Goal: Task Accomplishment & Management: Use online tool/utility

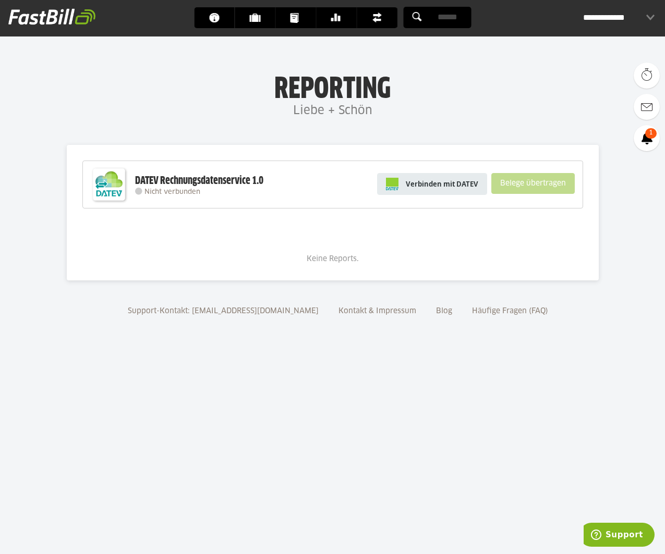
click at [439, 188] on span "Verbinden mit DATEV" at bounding box center [442, 184] width 72 height 10
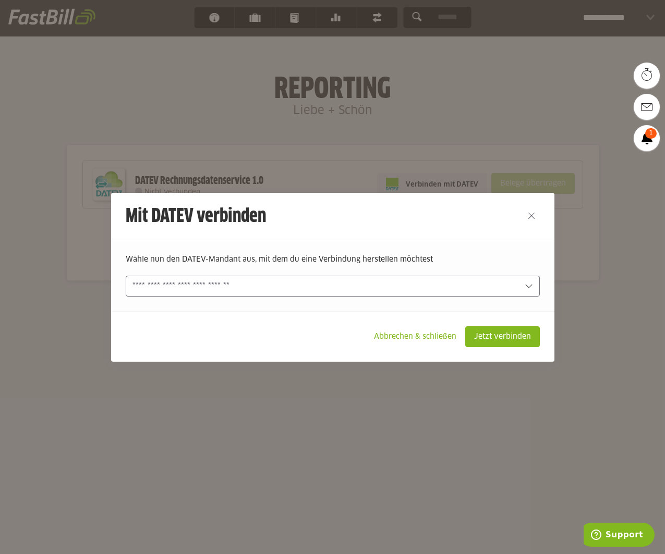
click at [289, 283] on input "text" at bounding box center [325, 286] width 386 height 11
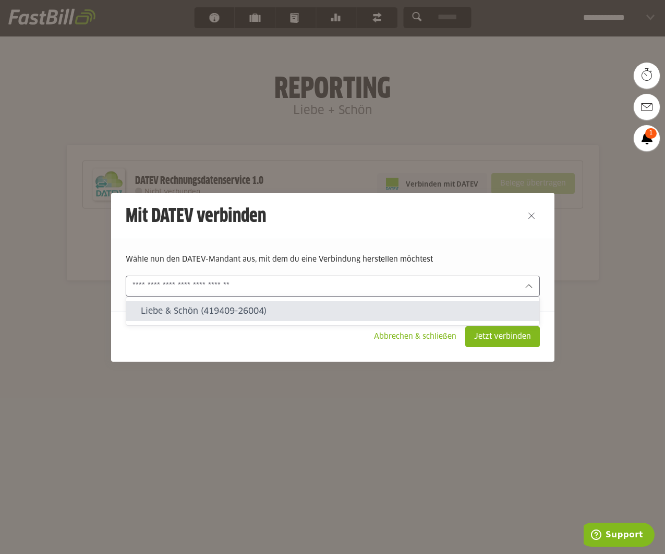
click at [265, 314] on slot "Liebe & Schön (419409-26004)" at bounding box center [336, 311] width 390 height 11
type input "**********"
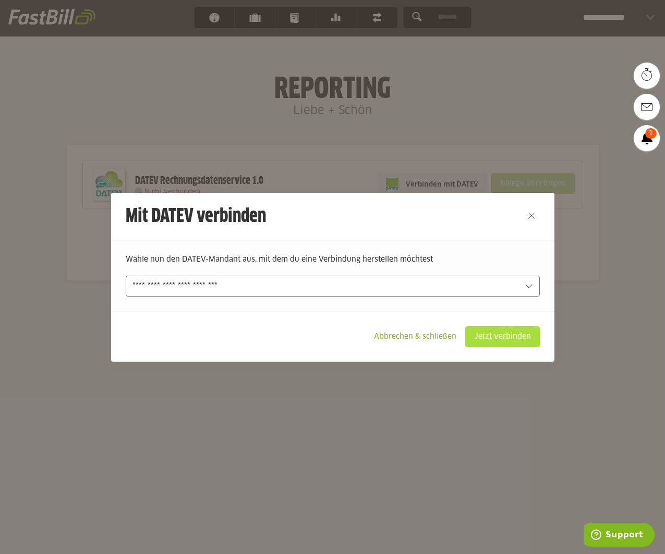
click at [521, 343] on slot "Jetzt verbinden" at bounding box center [503, 337] width 74 height 20
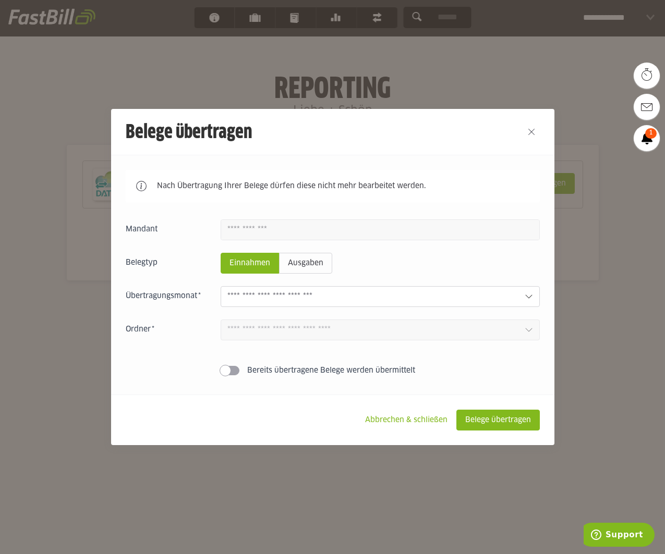
click at [329, 301] on input "text" at bounding box center [371, 296] width 288 height 11
click at [367, 296] on input "text" at bounding box center [371, 296] width 288 height 11
click at [390, 271] on fieldset "Belegtyp Einnahmen Ausgaben" at bounding box center [333, 263] width 414 height 21
click at [340, 307] on div at bounding box center [380, 296] width 319 height 21
click at [309, 263] on slot "Ausgaben" at bounding box center [306, 263] width 52 height 20
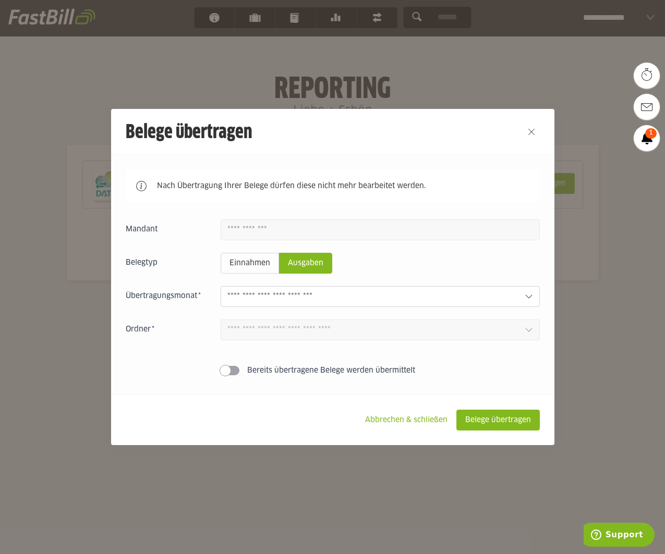
click at [383, 265] on fieldset "Belegtyp Einnahmen Ausgaben" at bounding box center [333, 263] width 414 height 21
click at [252, 267] on slot "Einnahmen" at bounding box center [249, 263] width 57 height 20
click at [407, 260] on fieldset "Belegtyp Einnahmen Ausgaben" at bounding box center [333, 263] width 414 height 21
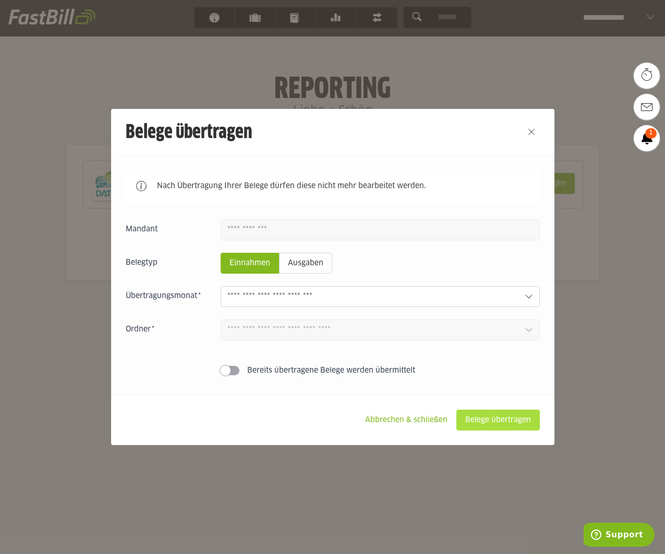
click at [498, 428] on slot "Belege übertragen" at bounding box center [498, 420] width 82 height 20
click at [279, 299] on input "text" at bounding box center [371, 296] width 288 height 11
click at [293, 414] on footer "Abbrechen & schließen Belege übertragen" at bounding box center [332, 420] width 443 height 51
click at [531, 128] on button "Close" at bounding box center [531, 132] width 17 height 17
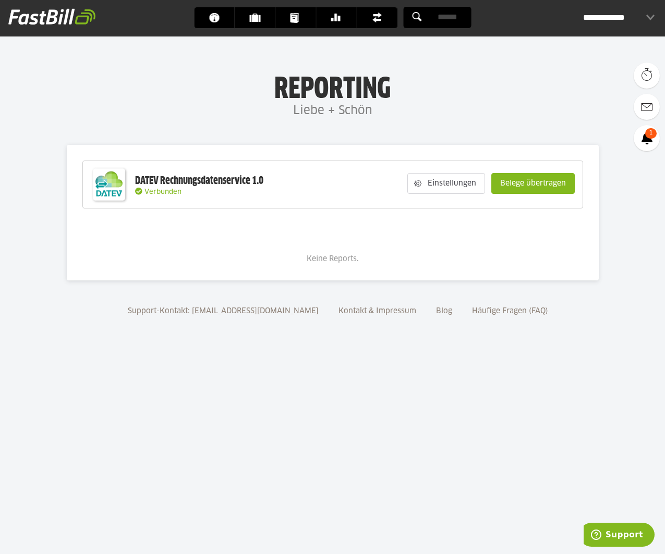
click at [488, 106] on h4 "Liebe + Schön" at bounding box center [332, 111] width 665 height 21
click at [448, 110] on h4 "Liebe + Schön" at bounding box center [332, 111] width 665 height 21
click at [455, 122] on body "Dashboard Kunden Dokumente Banking Finanzen Add-ons" at bounding box center [332, 277] width 665 height 554
click at [310, 18] on link "Dokumente" at bounding box center [295, 17] width 40 height 21
